Goal: Task Accomplishment & Management: Use online tool/utility

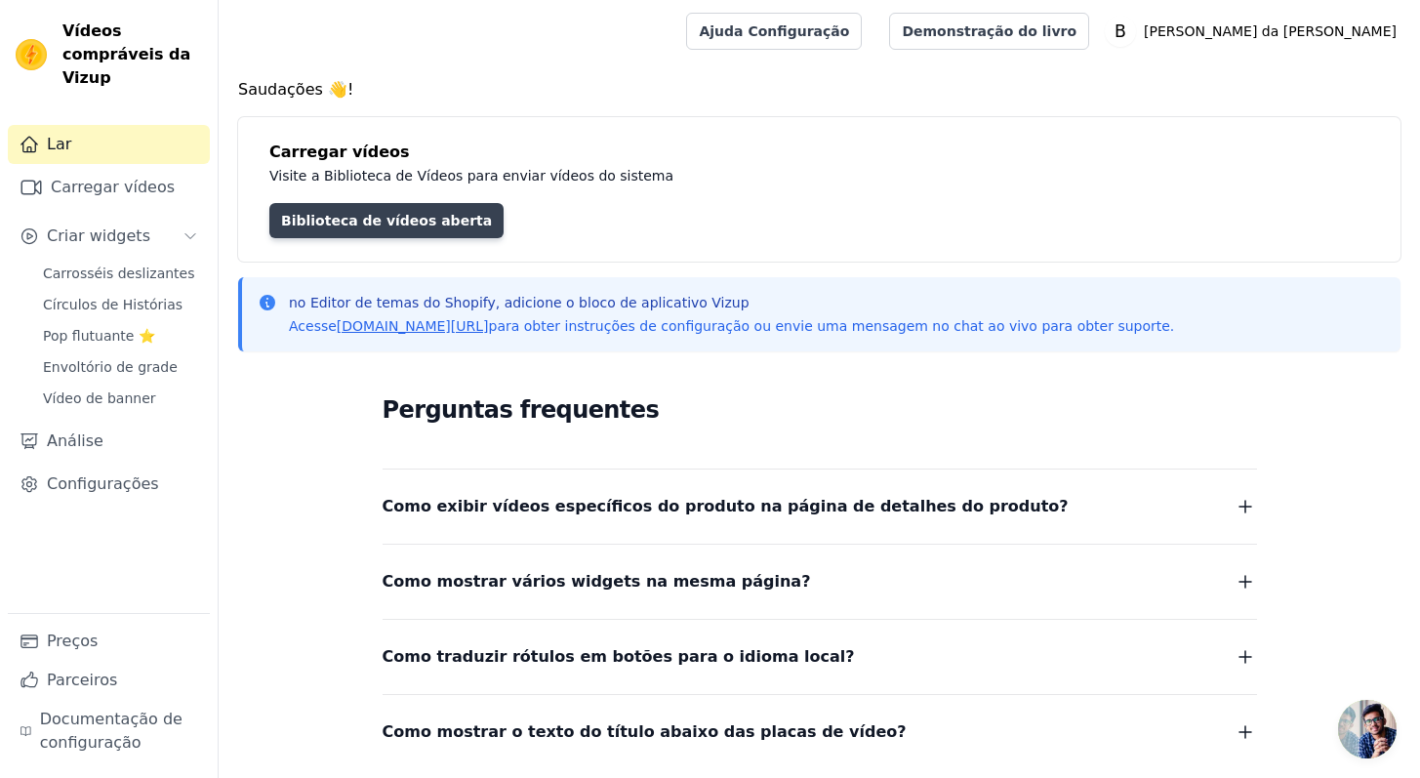
click at [441, 221] on font "Biblioteca de vídeos aberta" at bounding box center [386, 221] width 211 height 16
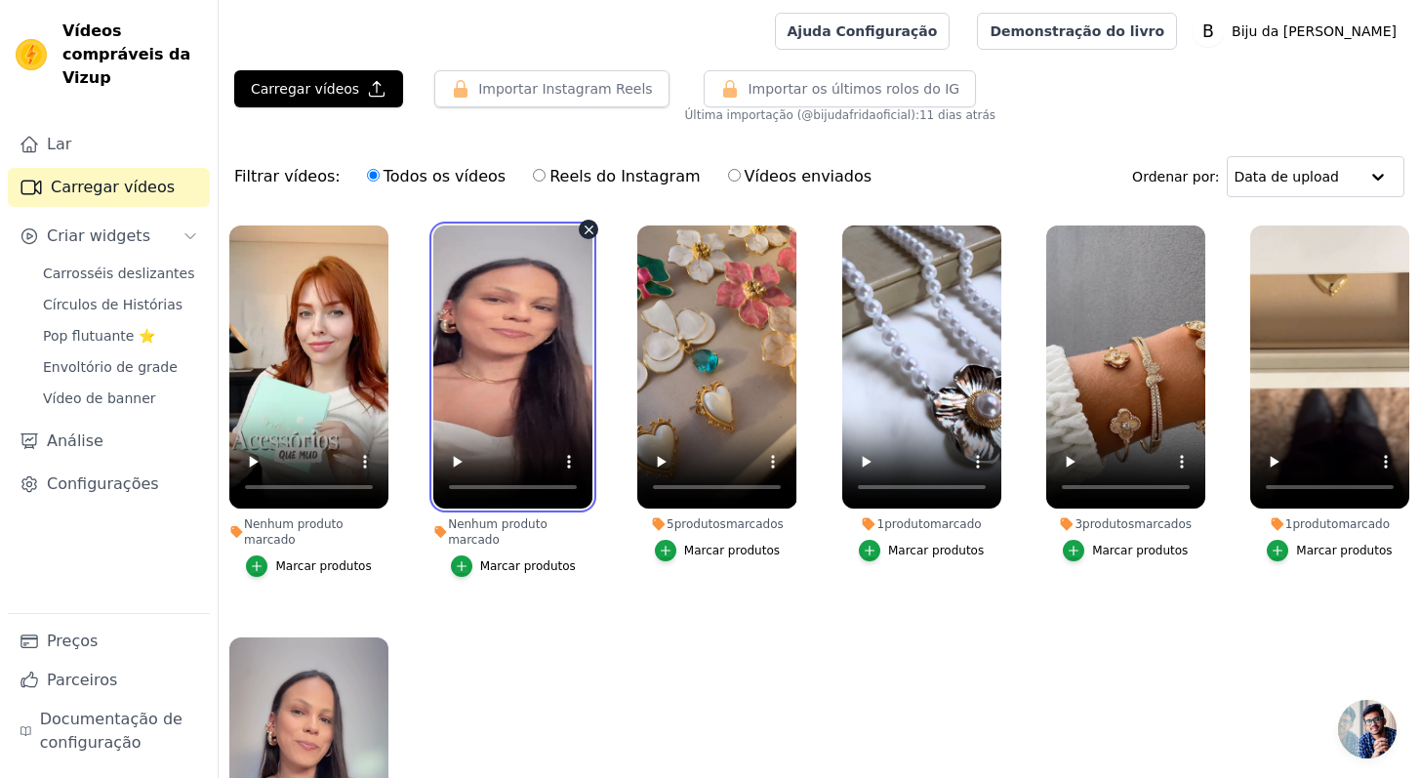
click at [537, 347] on video at bounding box center [512, 366] width 159 height 283
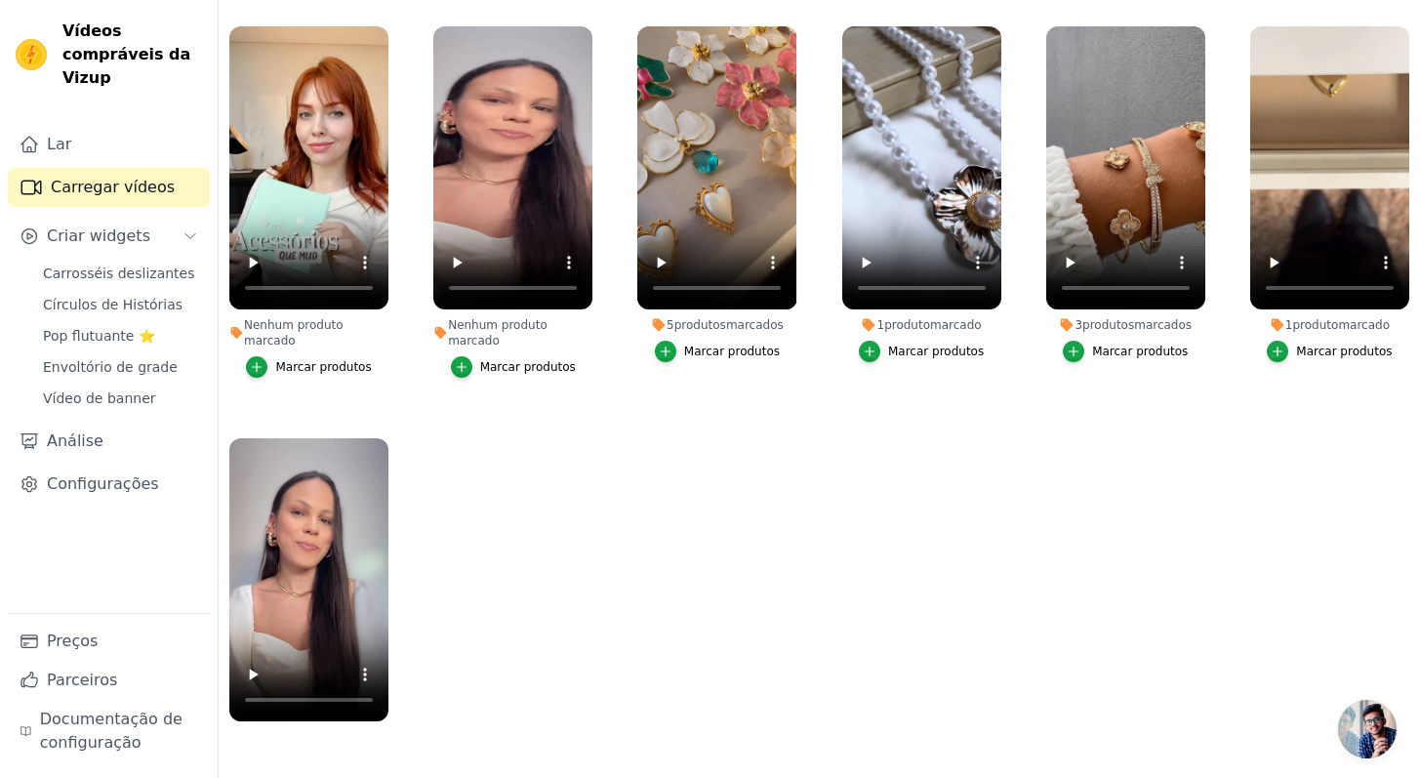
click at [621, 469] on ul "Nenhum produto marcado Marcar produtos Nenhum produto marcado Marcar produtos 5…" at bounding box center [820, 373] width 1202 height 715
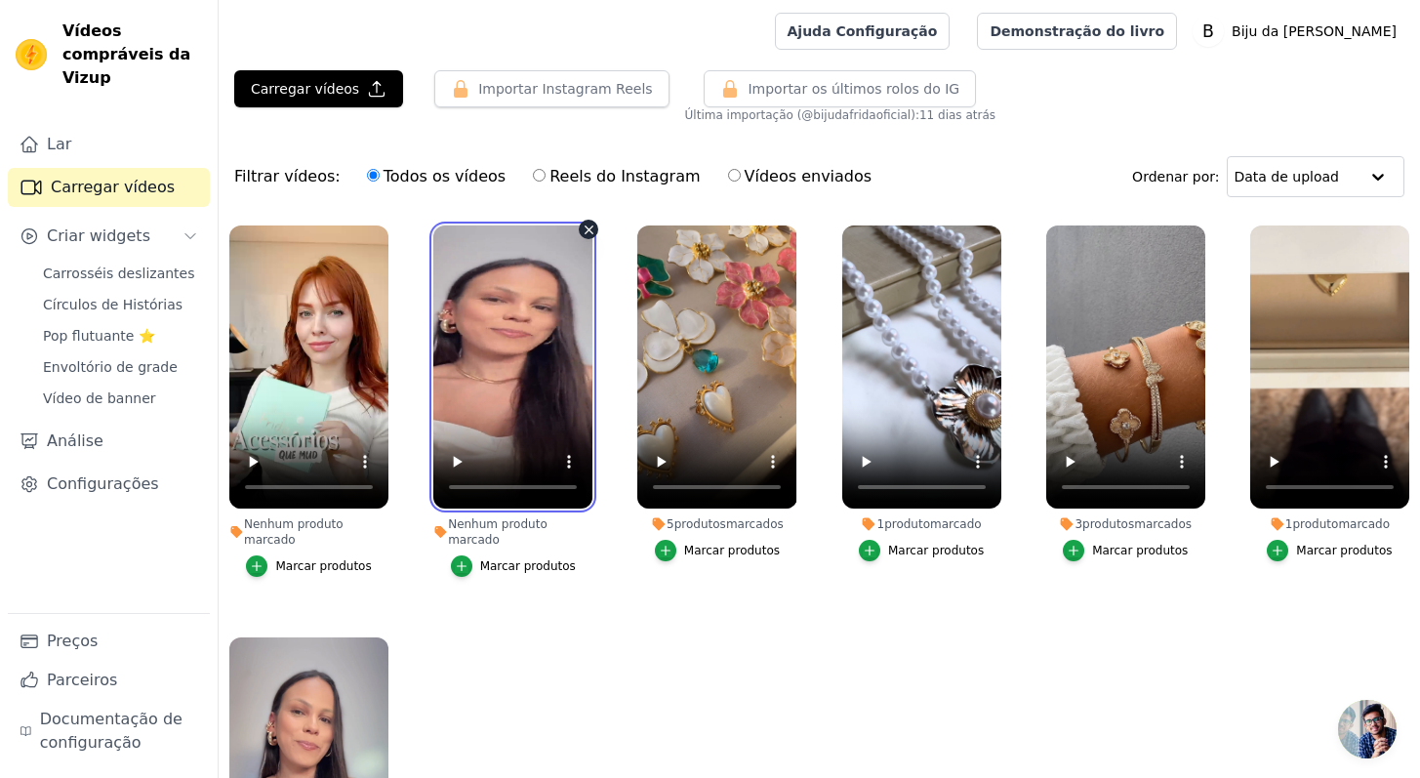
click at [510, 393] on video at bounding box center [512, 366] width 159 height 283
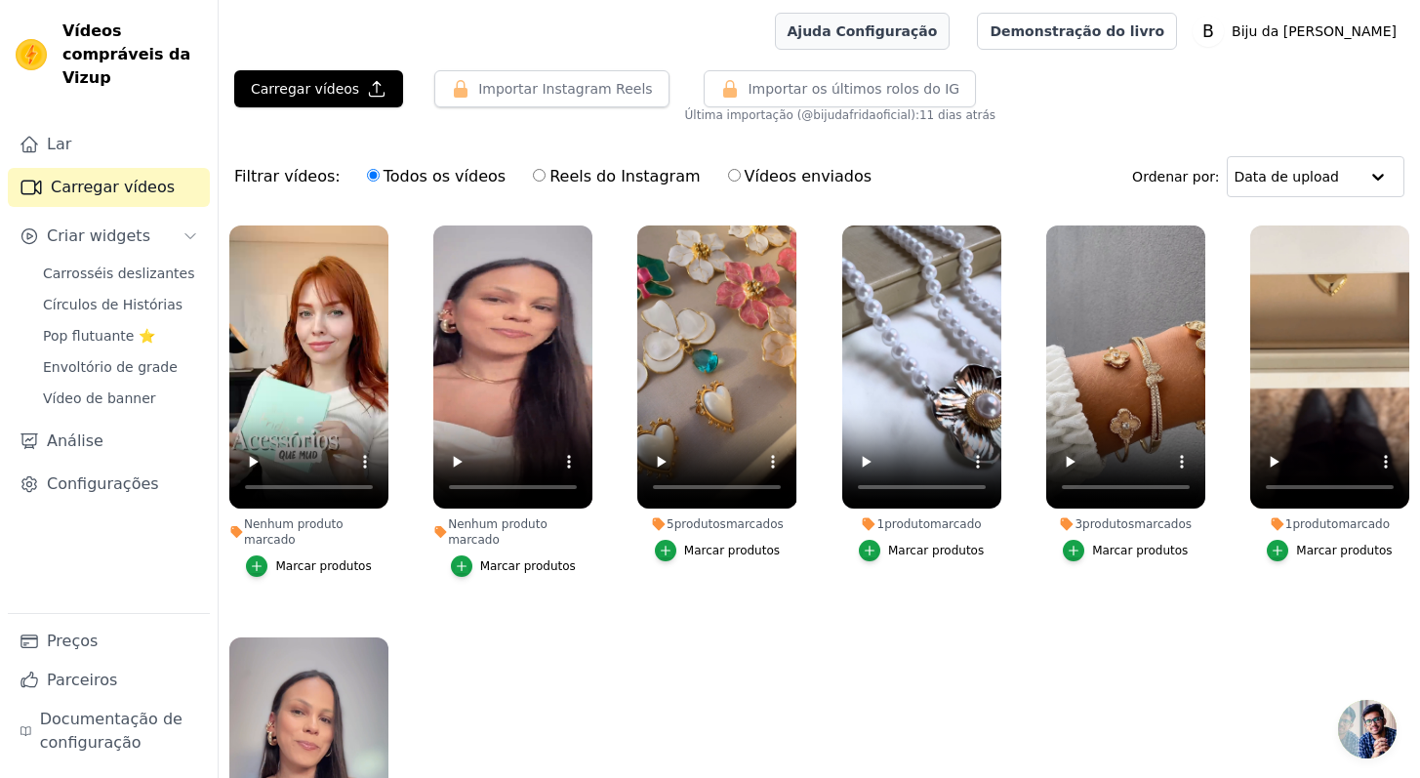
click at [951, 39] on link "Ajuda Configuração" at bounding box center [863, 31] width 176 height 37
click at [340, 332] on video at bounding box center [308, 366] width 159 height 283
click at [586, 646] on ul "Nenhum produto marcado Marcar produtos Nenhum produto marcado Marcar produtos 5…" at bounding box center [820, 572] width 1202 height 715
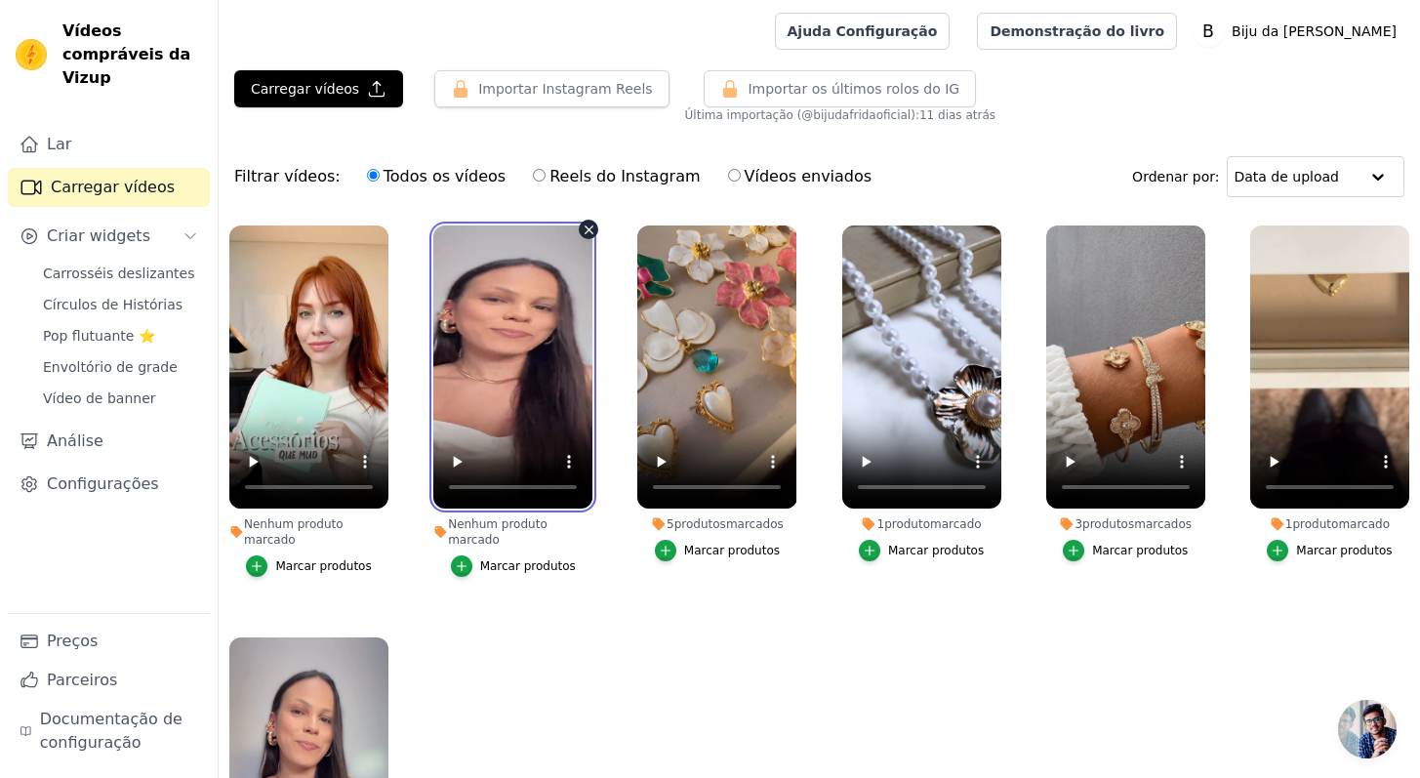
click at [541, 311] on video at bounding box center [512, 366] width 159 height 283
